Goal: Information Seeking & Learning: Learn about a topic

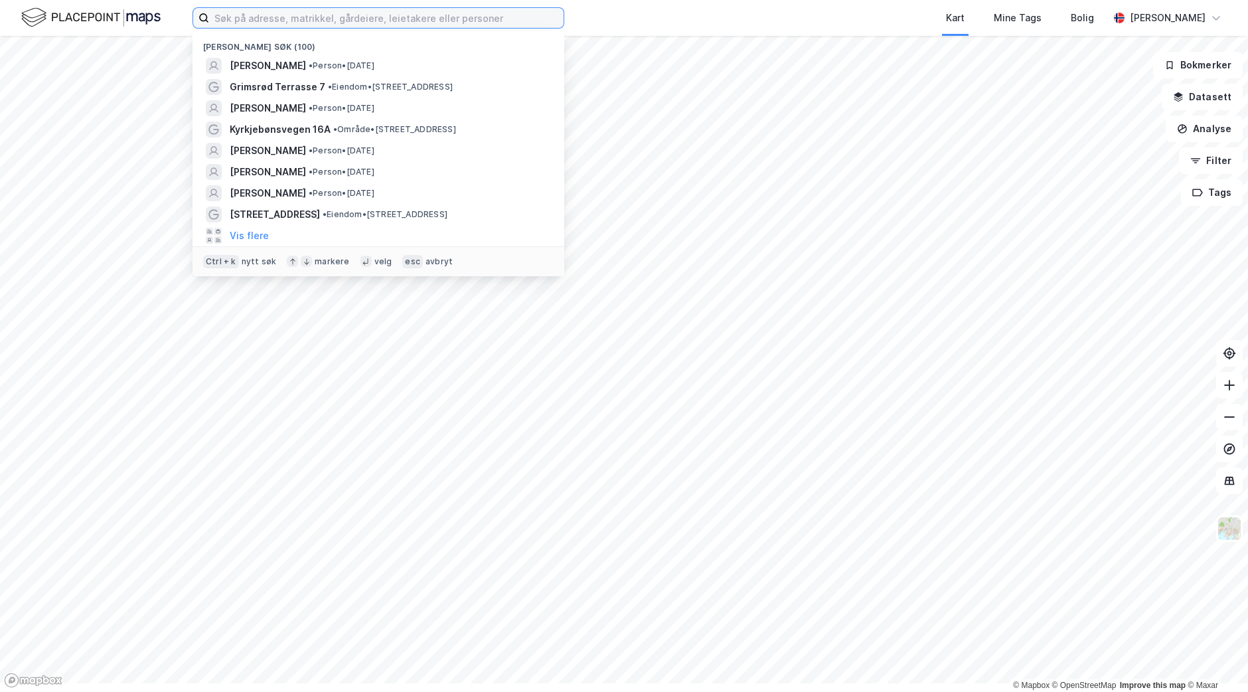
click at [341, 25] on input at bounding box center [386, 18] width 354 height 20
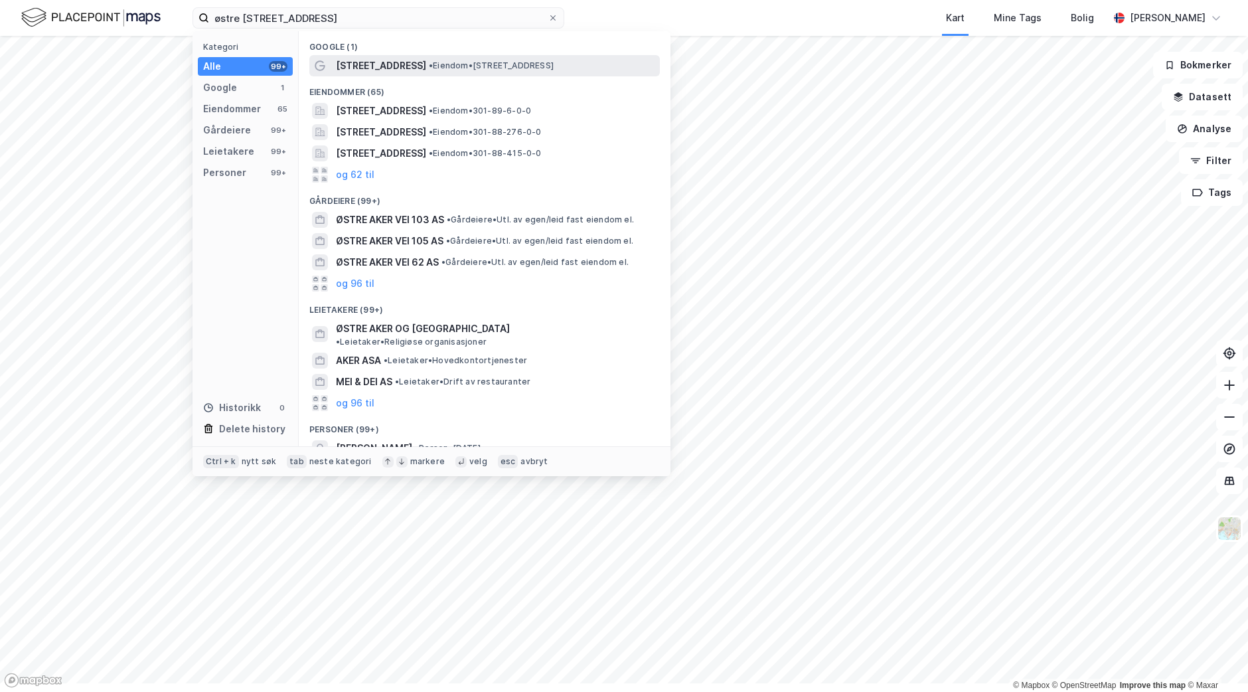
click at [426, 74] on span "[STREET_ADDRESS]" at bounding box center [381, 66] width 90 height 16
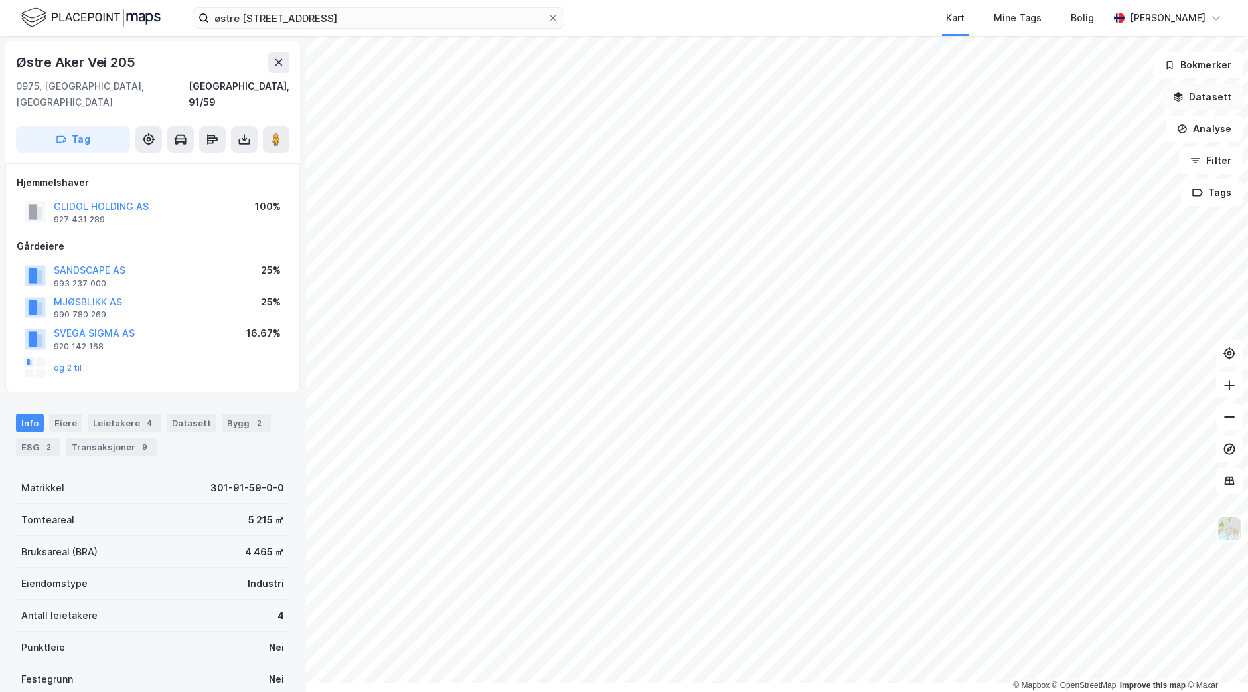
click at [1147, 112] on div "© Mapbox © OpenStreetMap Improve this map © Maxar Østre [STREET_ADDRESS], 91/59…" at bounding box center [624, 364] width 1248 height 656
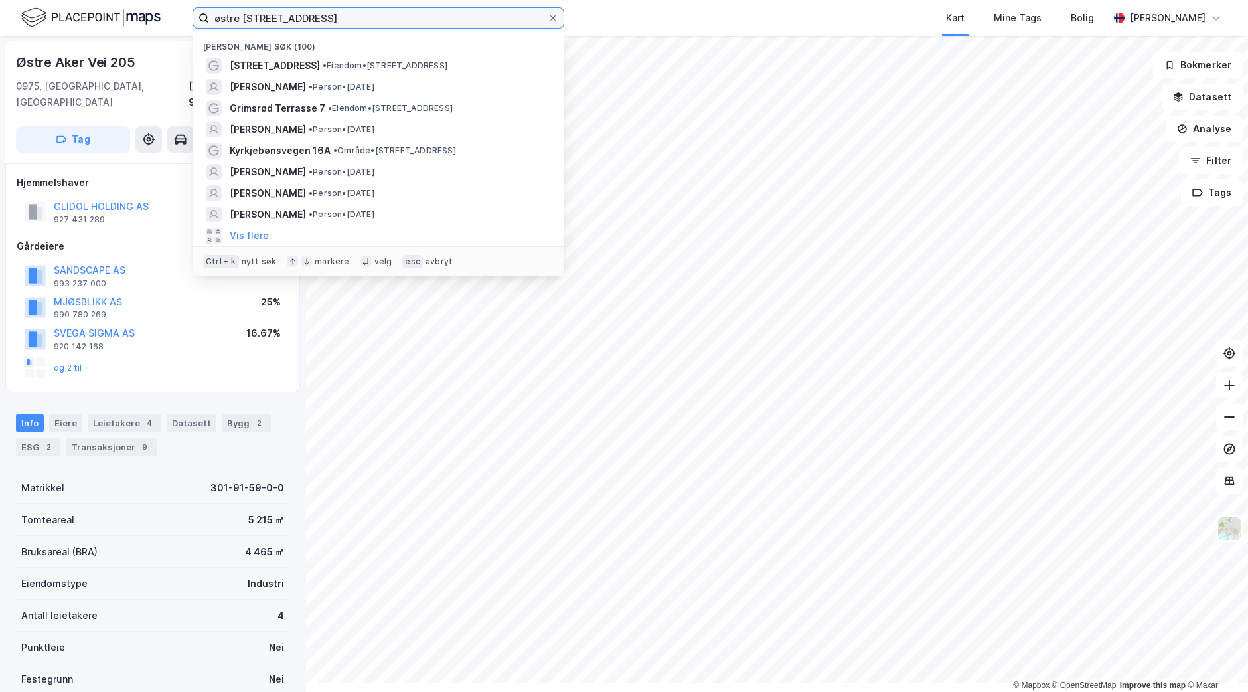
click at [410, 28] on input "østre [STREET_ADDRESS]" at bounding box center [378, 18] width 338 height 20
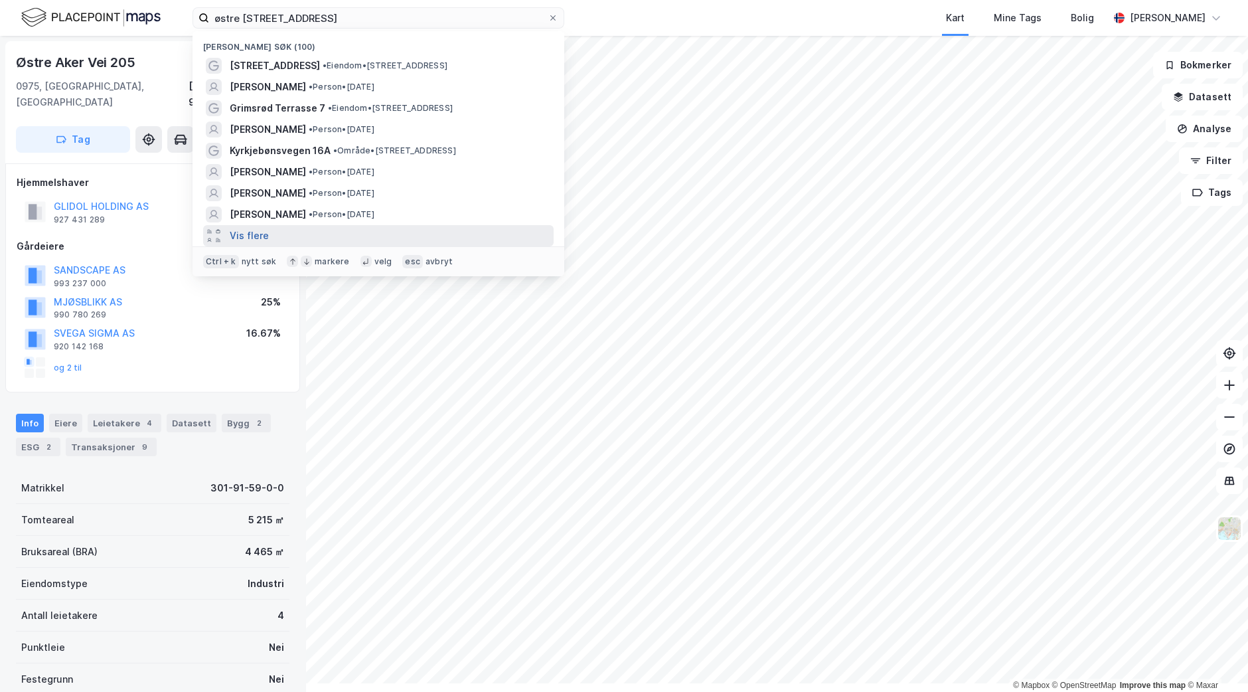
click at [269, 244] on button "Vis flere" at bounding box center [249, 236] width 39 height 16
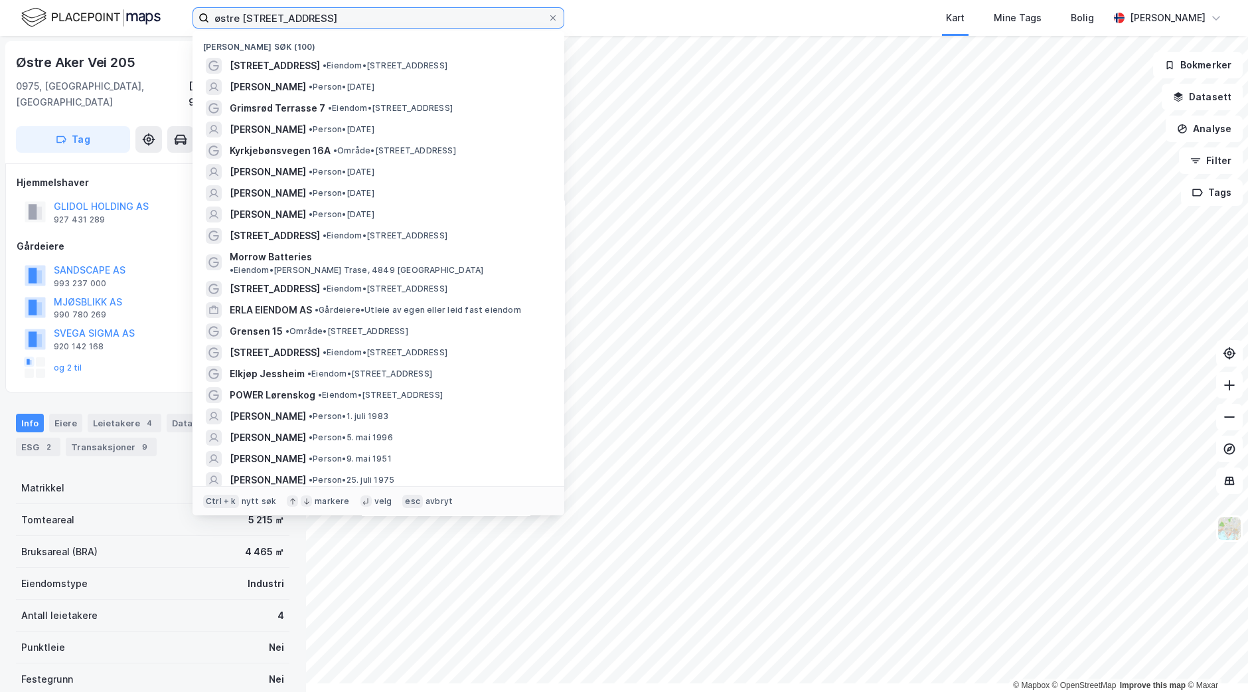
click at [367, 21] on input "østre [STREET_ADDRESS]" at bounding box center [378, 18] width 338 height 20
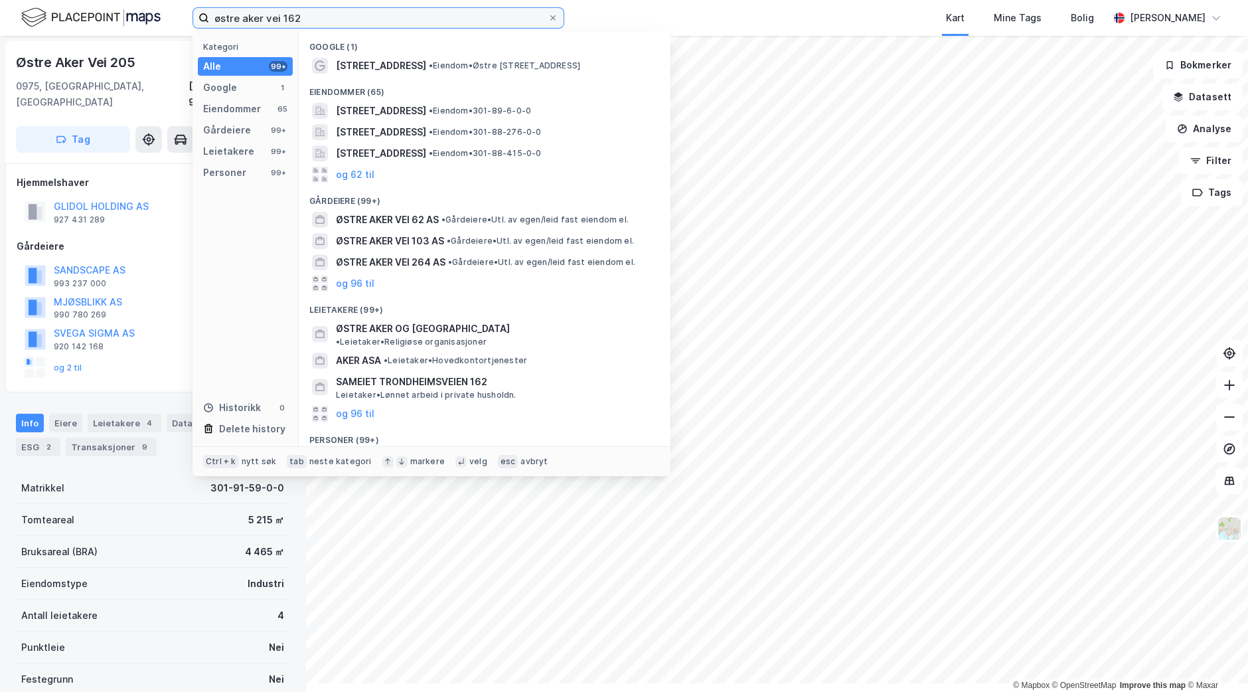
type input "østre aker vei 162"
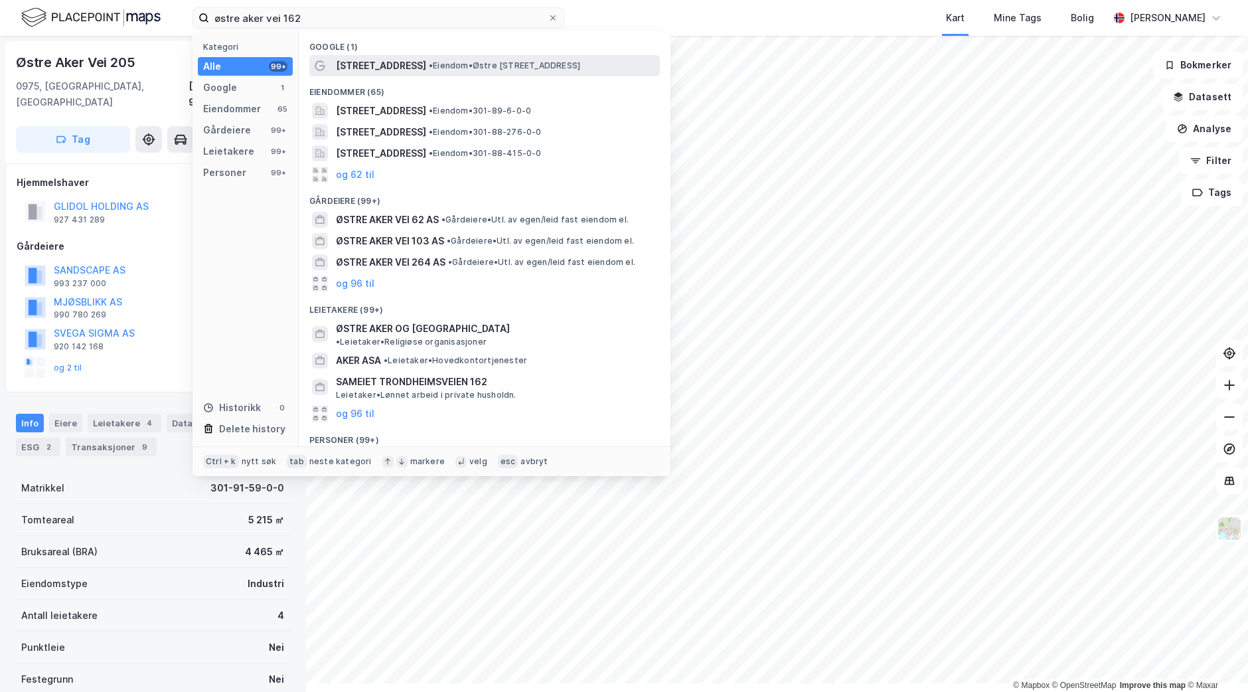
click at [426, 74] on span "[STREET_ADDRESS]" at bounding box center [381, 66] width 90 height 16
